Goal: Task Accomplishment & Management: Use online tool/utility

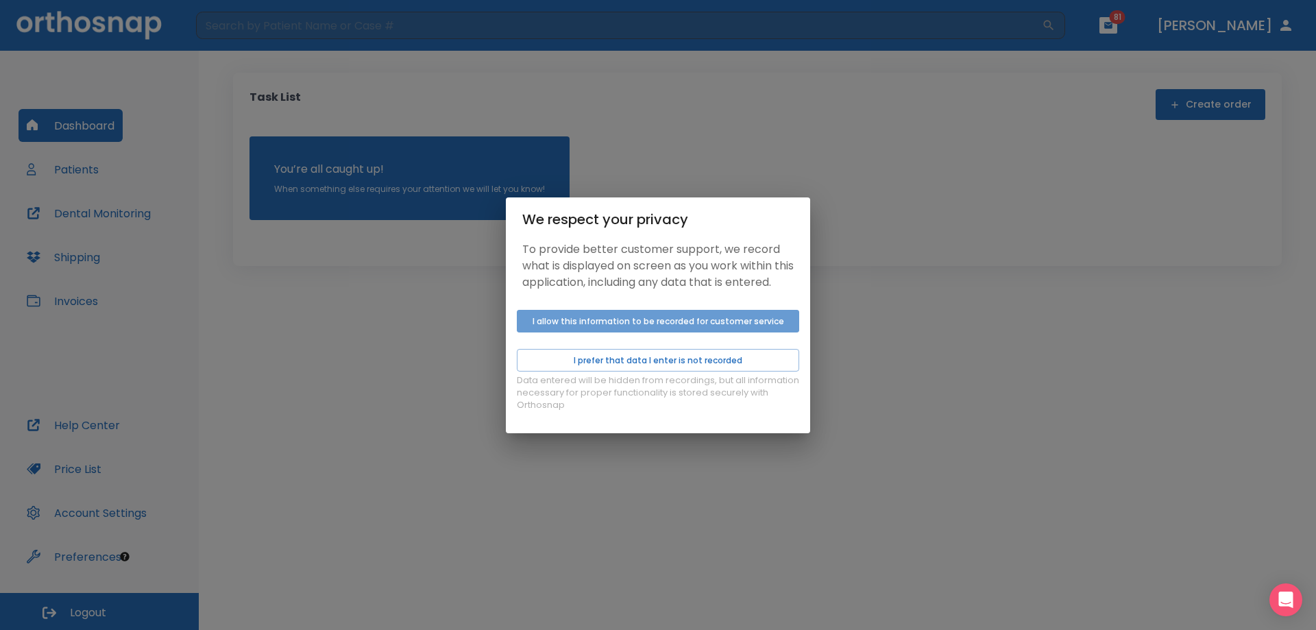
click at [607, 333] on button "I allow this information to be recorded for customer service" at bounding box center [658, 321] width 282 height 23
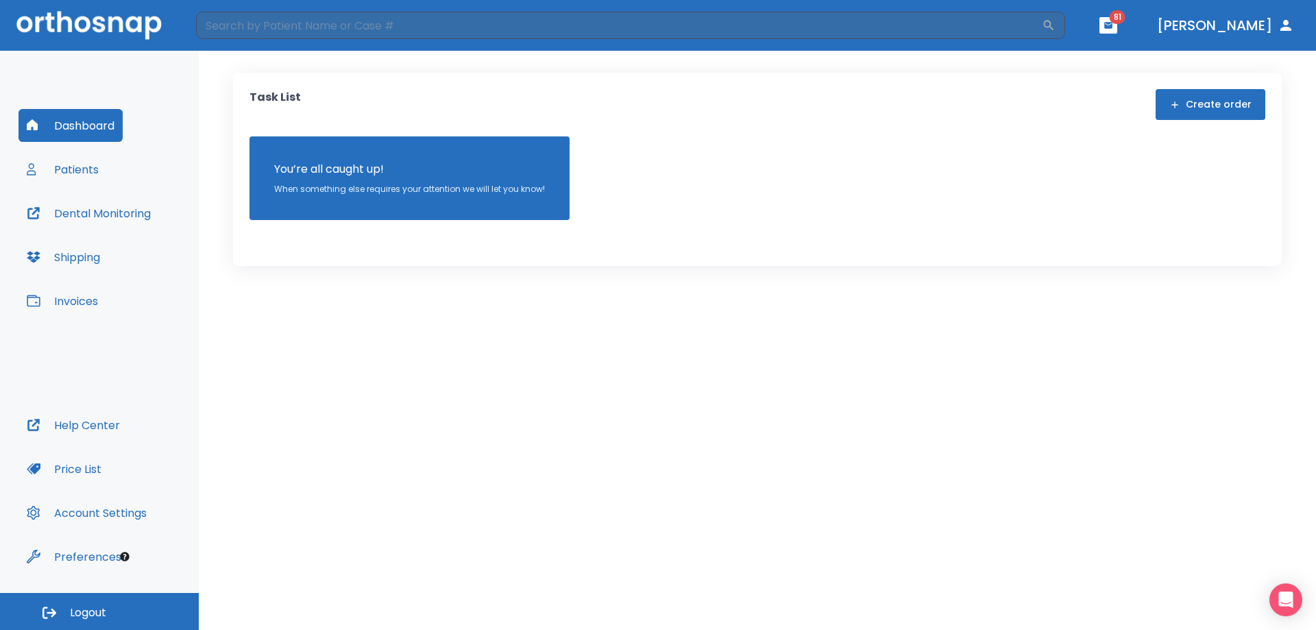
click at [95, 172] on div "Dashboard Patients Dental Monitoring Shipping Invoices" at bounding box center [100, 259] width 162 height 300
click at [95, 172] on button "Patients" at bounding box center [63, 169] width 88 height 33
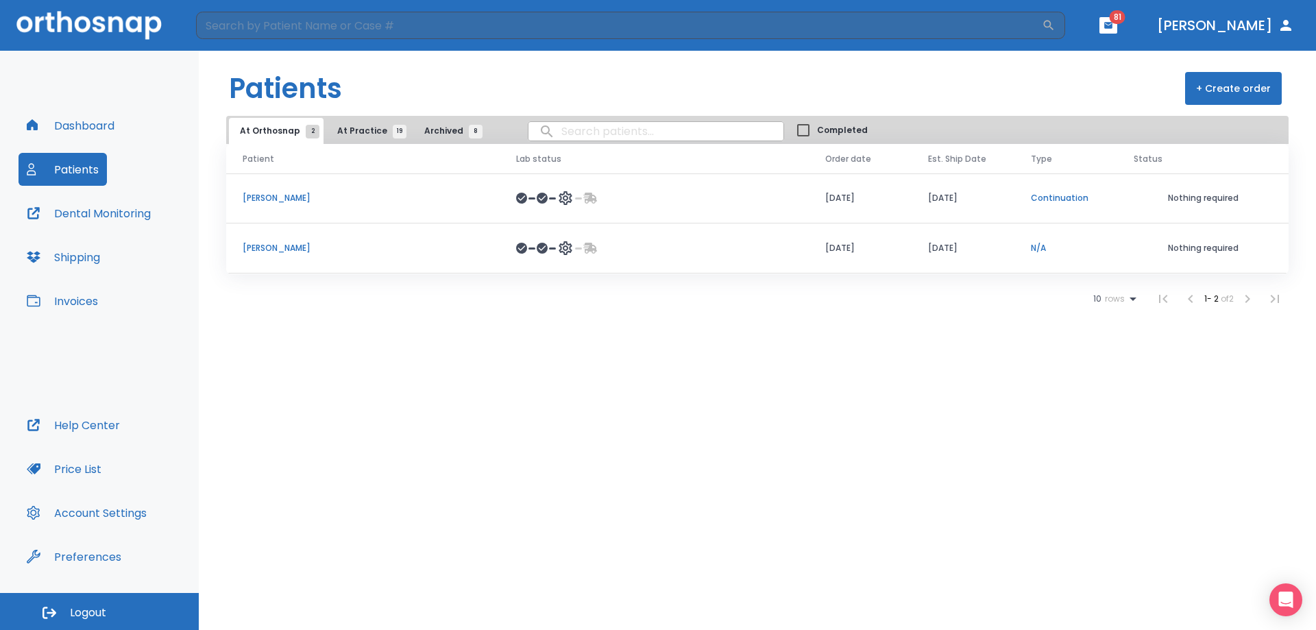
click at [364, 142] on button "At Practice 19" at bounding box center [368, 131] width 84 height 26
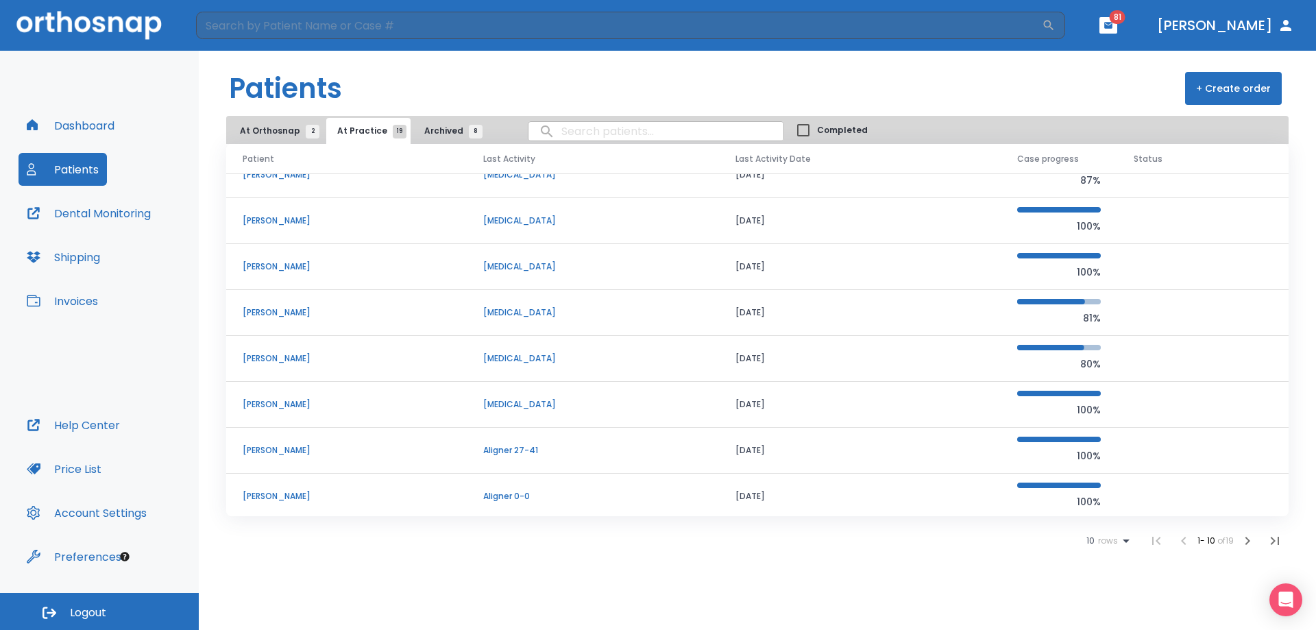
scroll to position [117, 0]
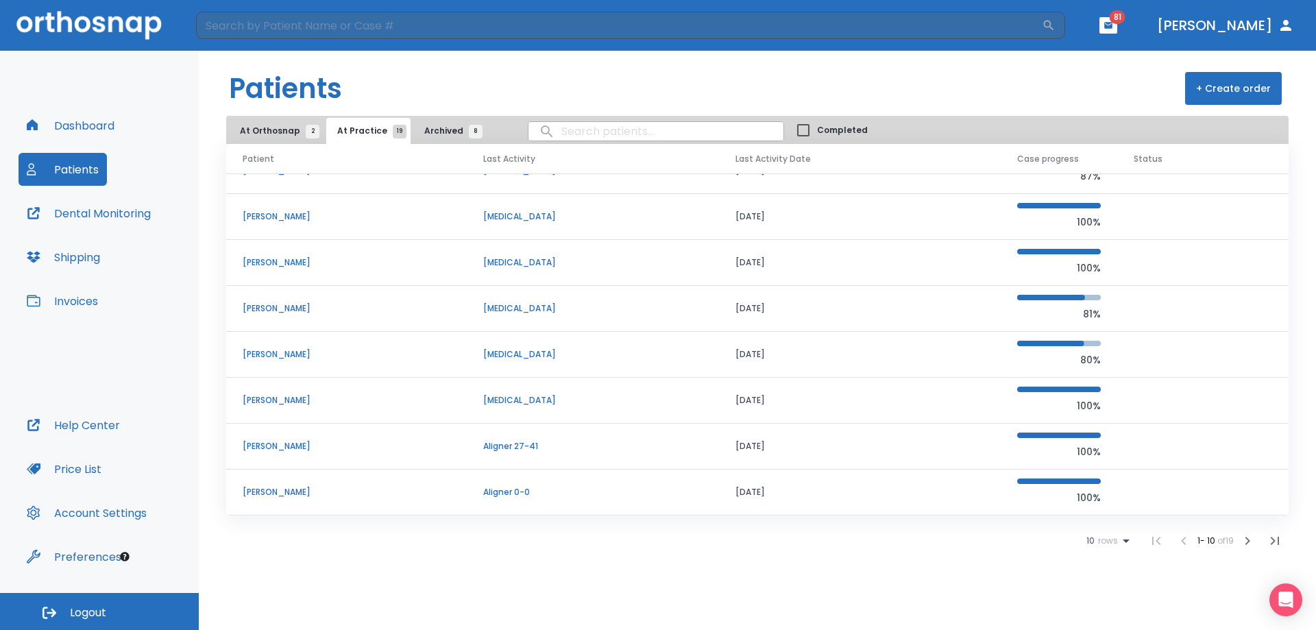
click at [1108, 533] on div "10 rows" at bounding box center [1111, 541] width 48 height 16
click at [1099, 586] on li "100" at bounding box center [1103, 596] width 36 height 34
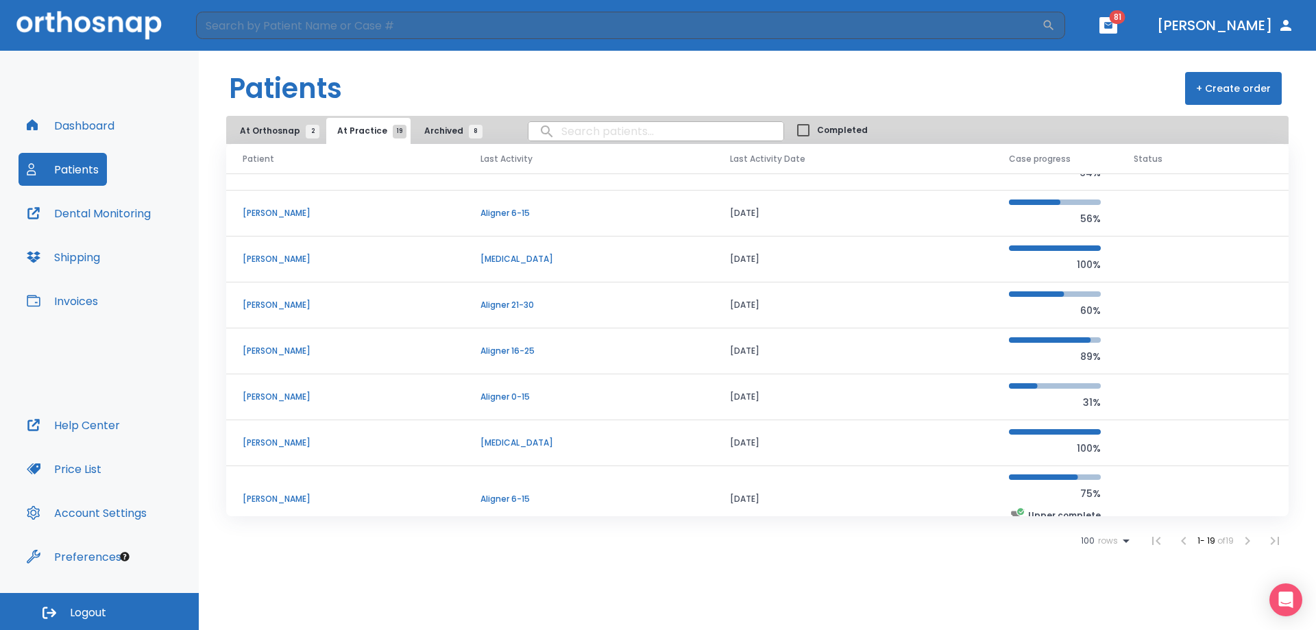
scroll to position [572, 0]
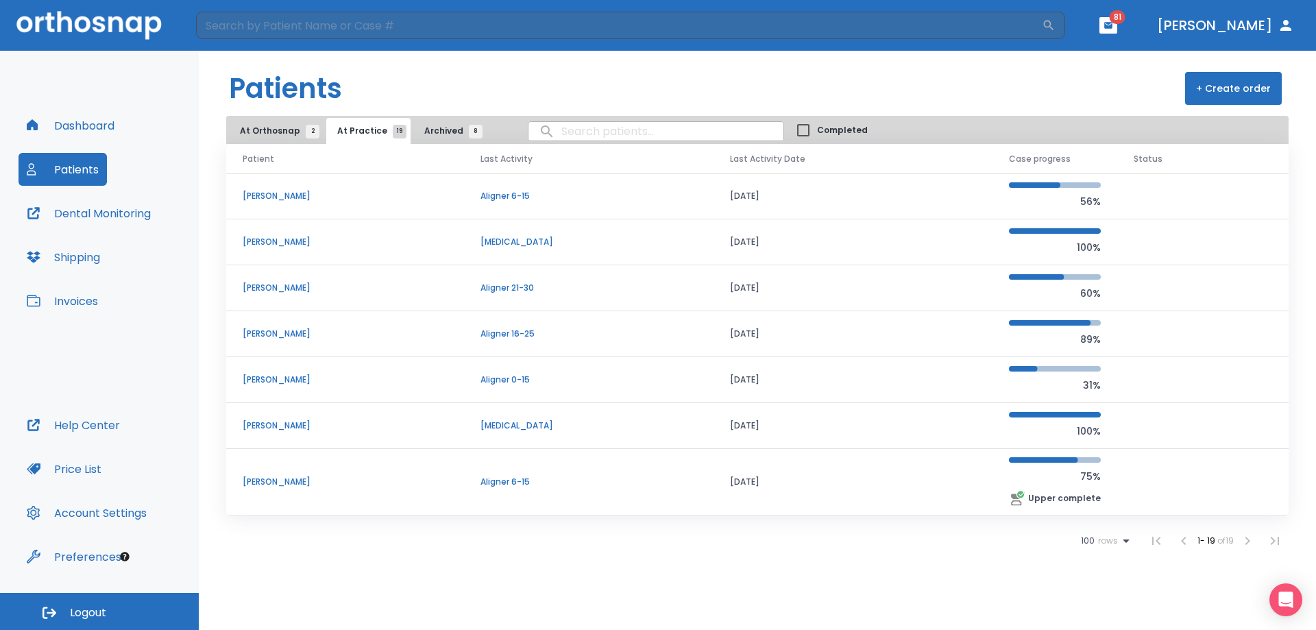
click at [291, 328] on p "[PERSON_NAME]" at bounding box center [345, 334] width 205 height 12
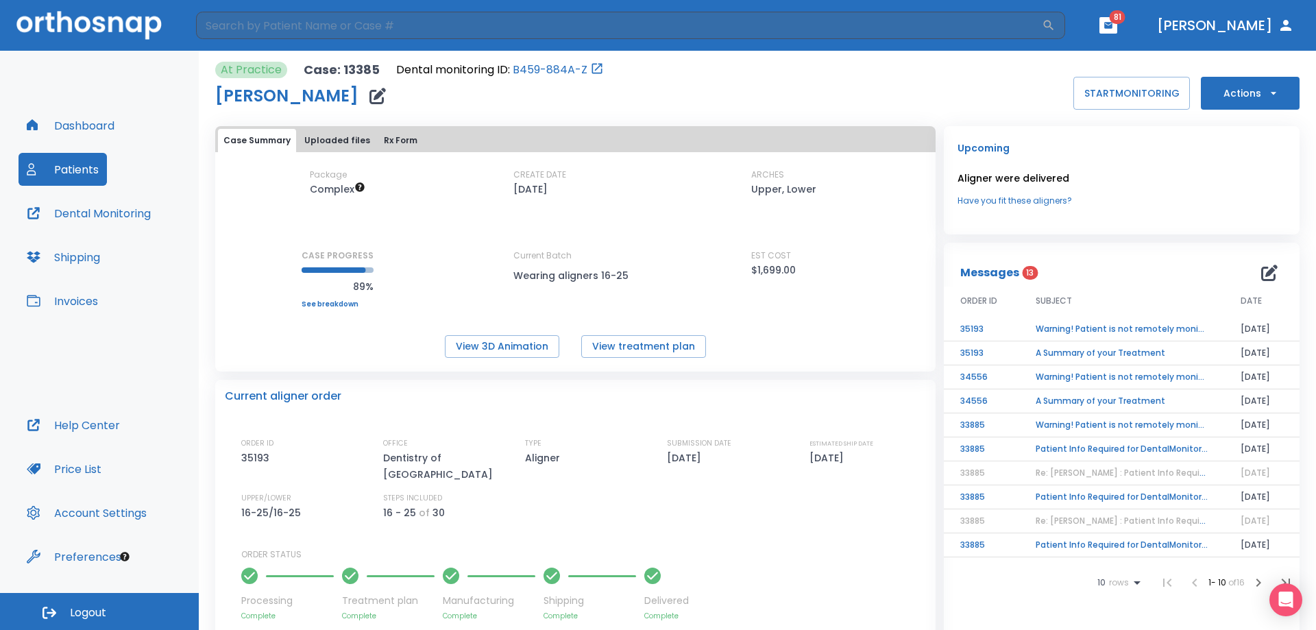
click at [1223, 95] on button "Actions" at bounding box center [1250, 93] width 99 height 33
click at [1228, 204] on p "Order Next Aligners" at bounding box center [1241, 201] width 77 height 12
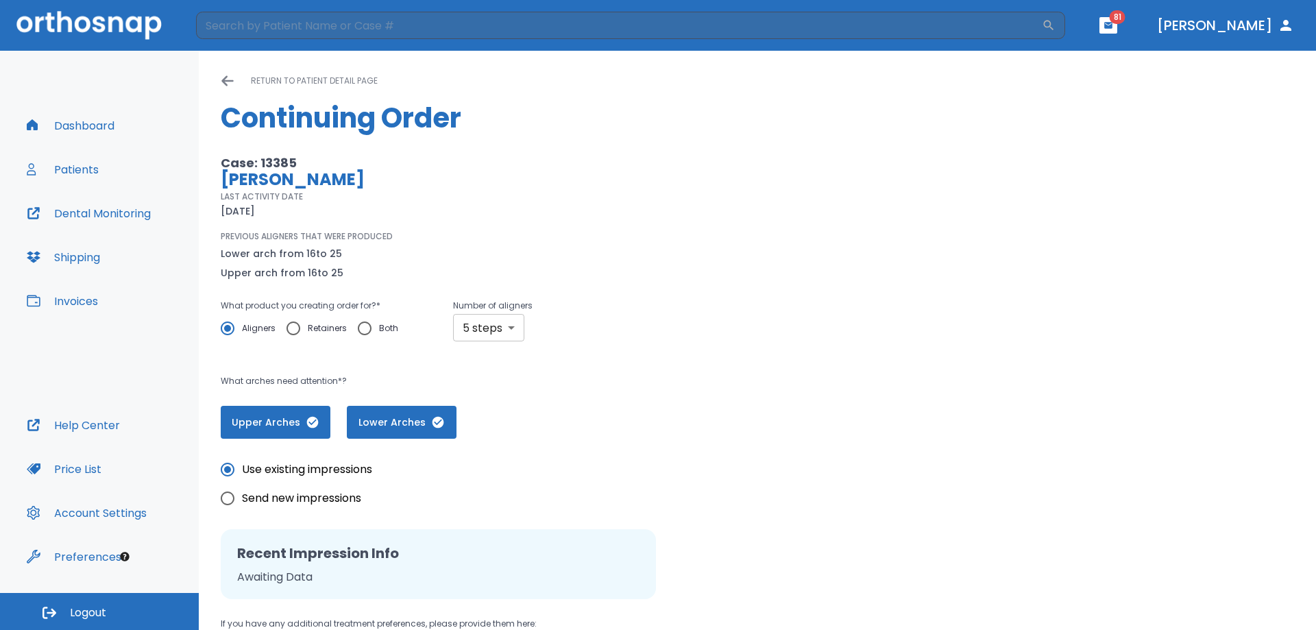
click at [485, 322] on body "​ 81 [PERSON_NAME] Dashboard Patients Dental Monitoring Shipping Invoices Help …" at bounding box center [658, 315] width 1316 height 630
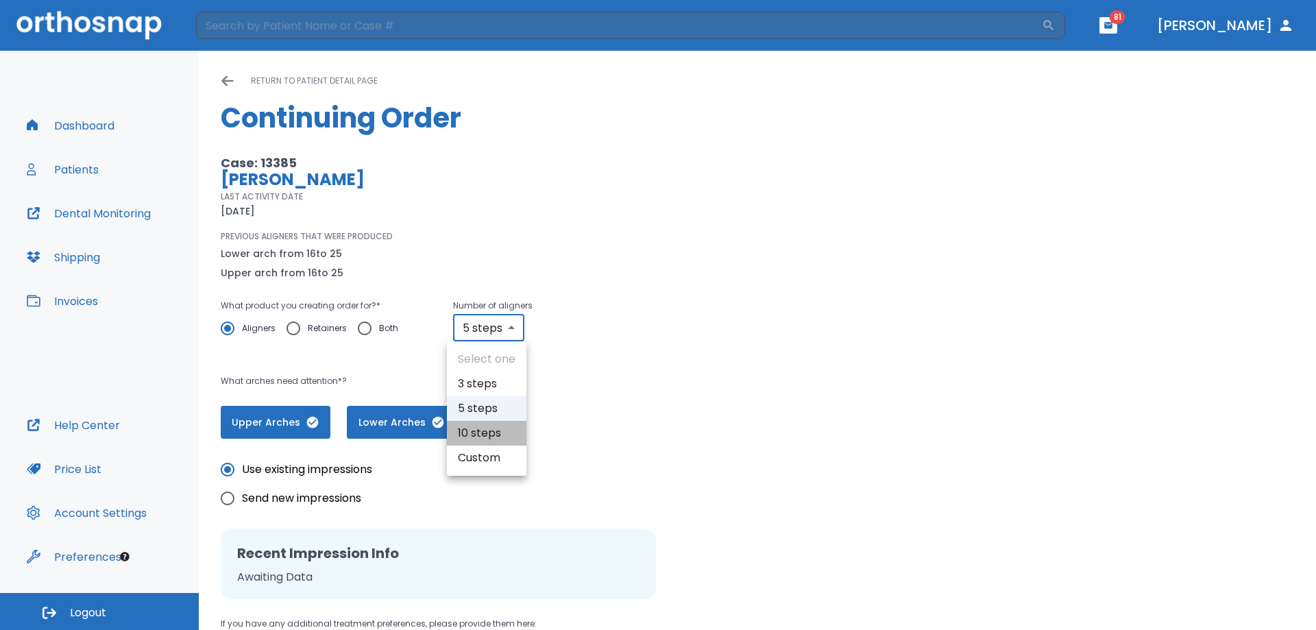
click at [478, 431] on li "10 steps" at bounding box center [487, 433] width 80 height 25
type input "10"
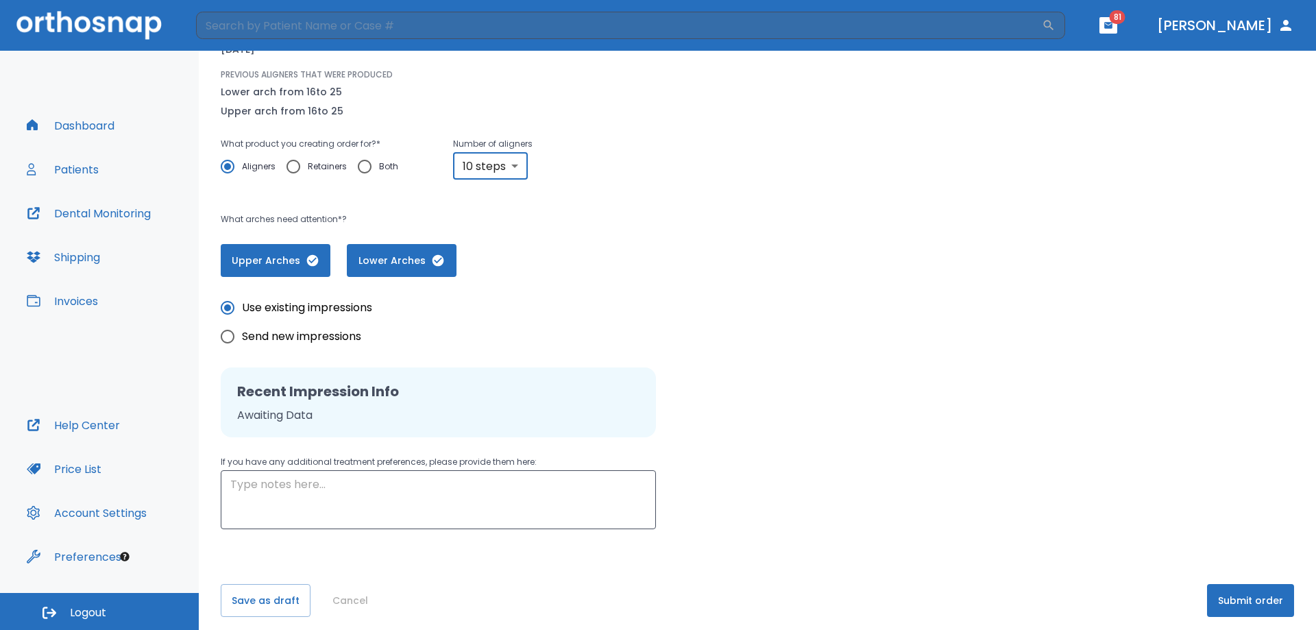
scroll to position [171, 0]
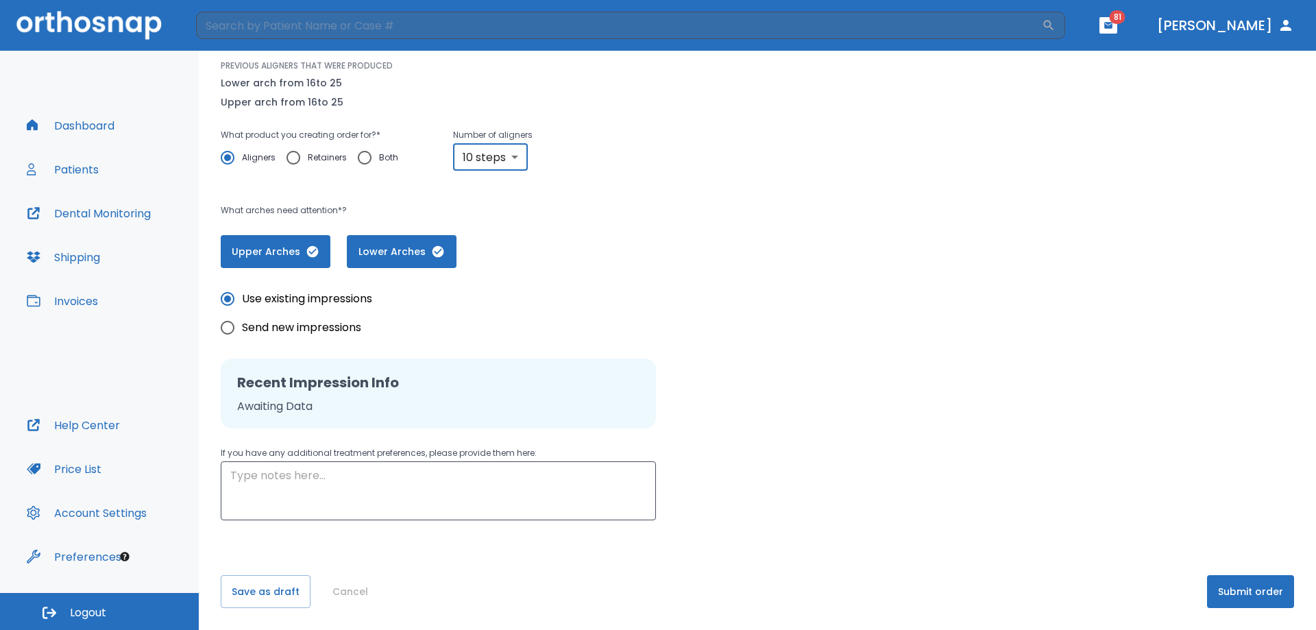
click at [1235, 590] on button "Submit order" at bounding box center [1250, 591] width 87 height 33
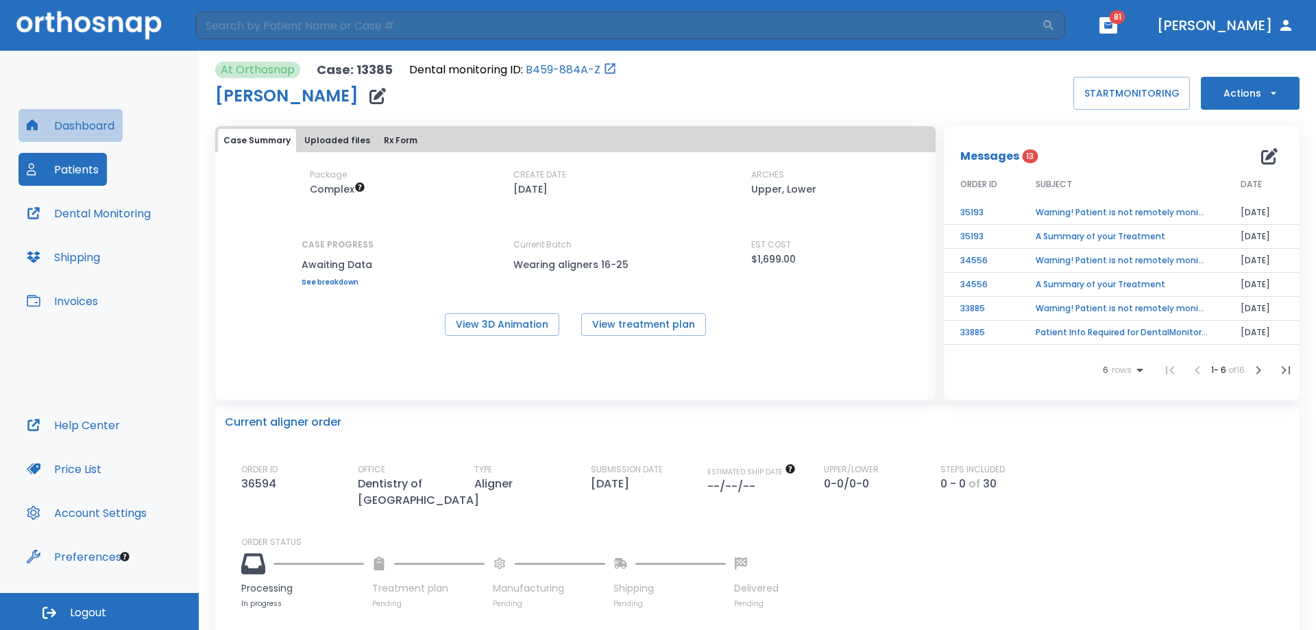
click at [71, 132] on button "Dashboard" at bounding box center [71, 125] width 104 height 33
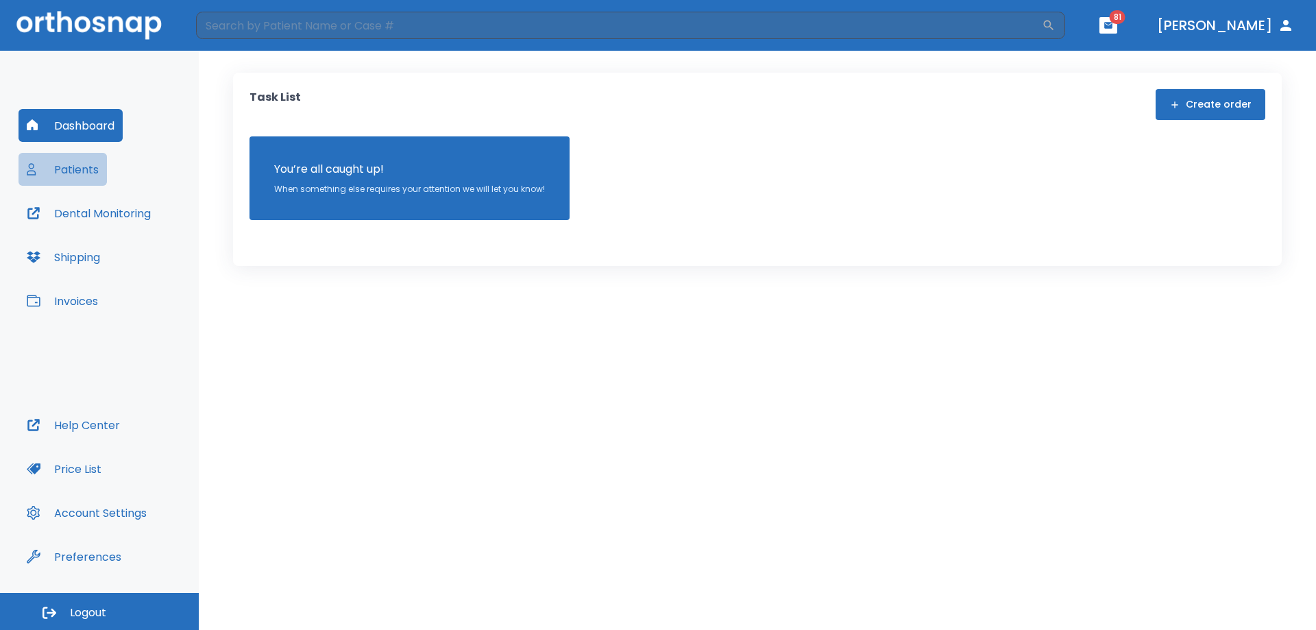
click at [67, 169] on button "Patients" at bounding box center [63, 169] width 88 height 33
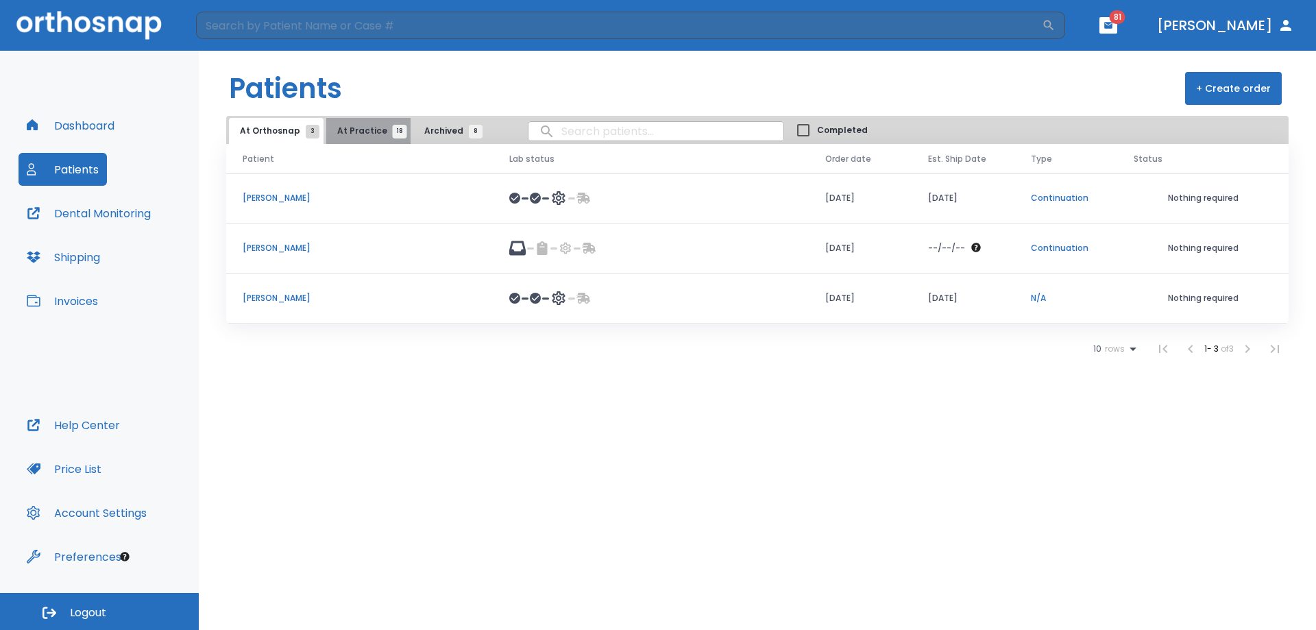
click at [367, 130] on span "At Practice 18" at bounding box center [368, 131] width 62 height 12
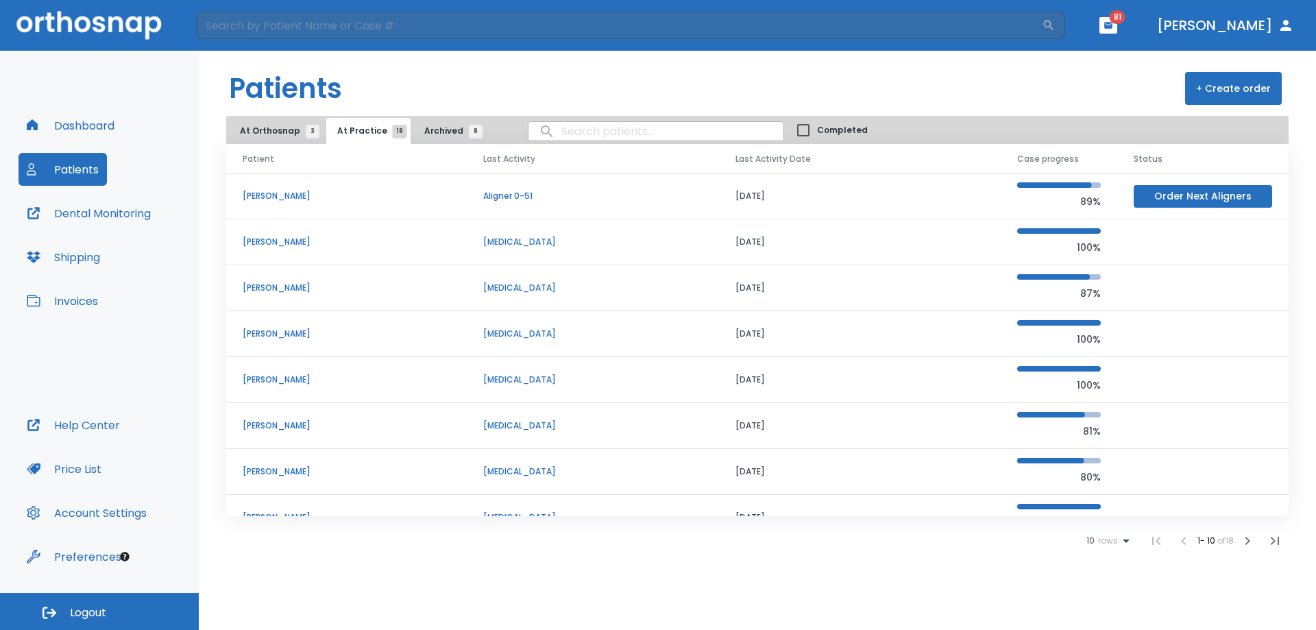
click at [1098, 538] on span "rows" at bounding box center [1106, 541] width 23 height 10
click at [1100, 583] on li "100" at bounding box center [1103, 596] width 36 height 34
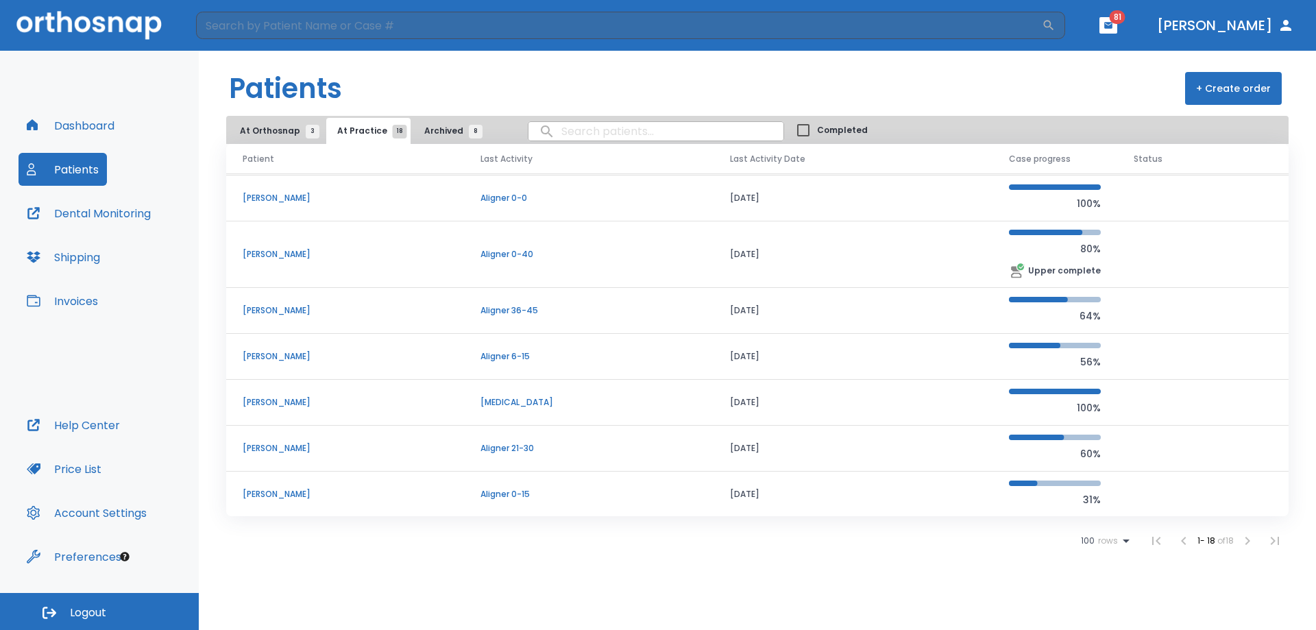
scroll to position [480, 0]
